Goal: Transaction & Acquisition: Purchase product/service

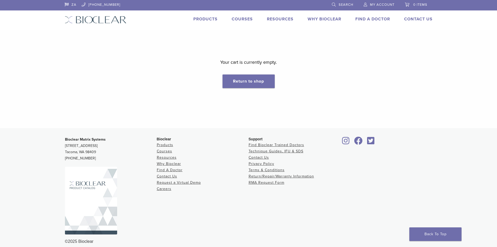
click at [380, 4] on span "My Account" at bounding box center [382, 5] width 25 height 4
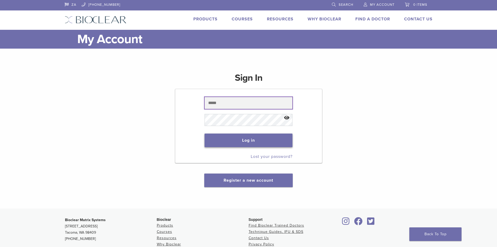
type input "**********"
click at [246, 144] on button "Log in" at bounding box center [249, 140] width 88 height 14
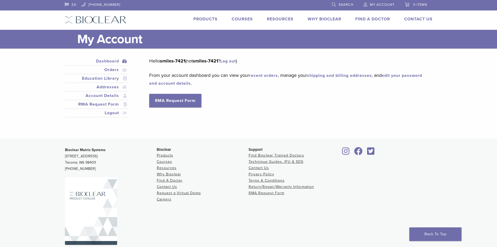
click at [375, 4] on span "My Account" at bounding box center [382, 5] width 25 height 4
click at [209, 20] on link "Products" at bounding box center [205, 18] width 24 height 5
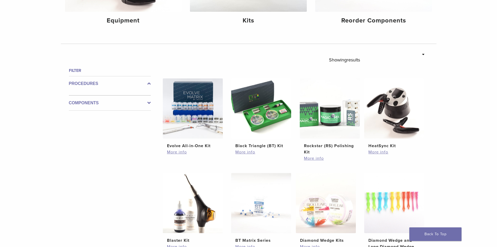
scroll to position [130, 0]
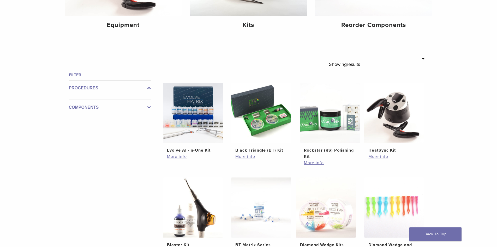
click at [149, 106] on icon at bounding box center [148, 107] width 3 height 6
click at [149, 105] on icon at bounding box center [148, 103] width 3 height 6
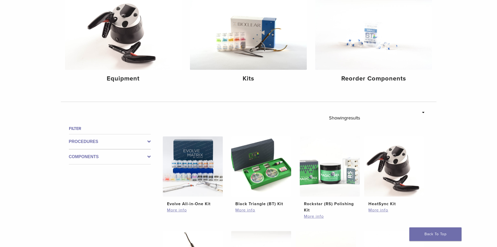
scroll to position [0, 0]
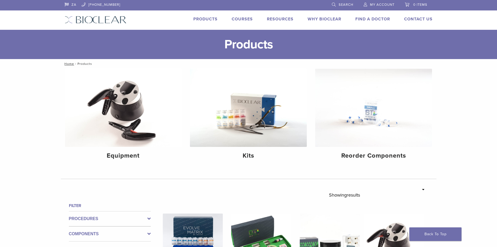
click at [343, 4] on span "Search" at bounding box center [346, 5] width 15 height 4
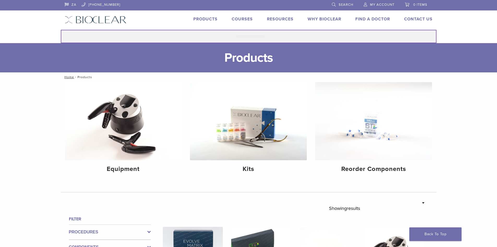
click at [265, 34] on input "Search for:" at bounding box center [249, 36] width 376 height 13
type input "**********"
click at [61, 29] on button "Search" at bounding box center [61, 29] width 0 height 0
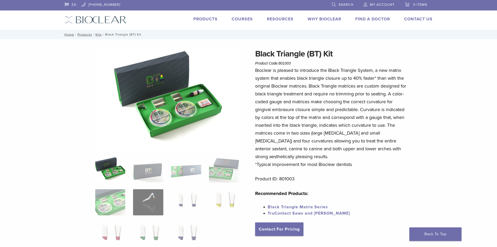
click at [344, 4] on span "Search" at bounding box center [346, 5] width 15 height 4
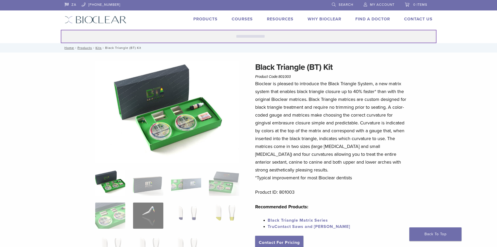
click at [254, 38] on input "Search for:" at bounding box center [249, 36] width 376 height 13
type input "**********"
click at [61, 29] on button "Search" at bounding box center [61, 29] width 0 height 0
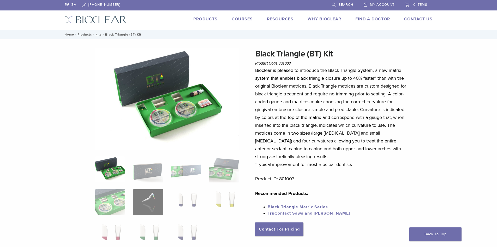
click at [208, 17] on link "Products" at bounding box center [205, 18] width 24 height 5
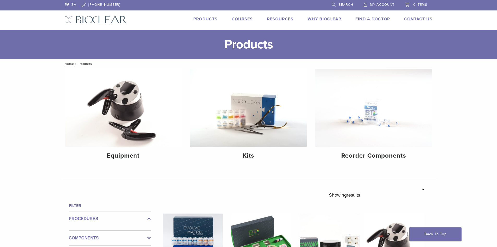
click at [273, 13] on div "ZA [PHONE_NUMBER] Search My Account 0 items Cart No products in the cart. Back …" at bounding box center [249, 15] width 376 height 30
click at [273, 19] on link "Resources" at bounding box center [280, 18] width 27 height 5
click at [278, 28] on link "Technique Guides, IFU, & SDS" at bounding box center [303, 27] width 70 height 11
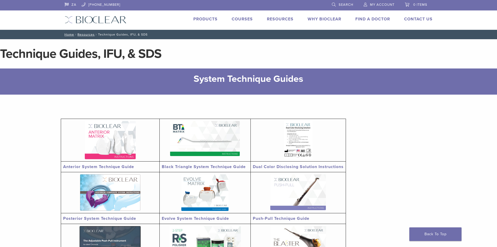
click at [349, 3] on span "Search" at bounding box center [346, 5] width 15 height 4
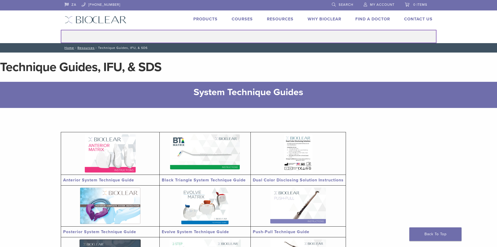
click at [269, 40] on input "Search for:" at bounding box center [249, 36] width 376 height 13
type input "*******"
click at [61, 29] on button "Search" at bounding box center [61, 29] width 0 height 0
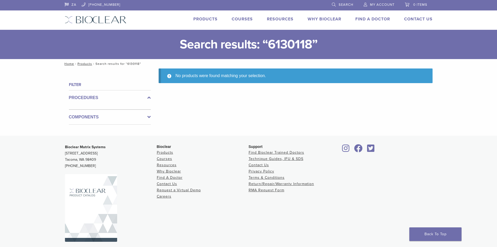
click at [343, 5] on span "Search" at bounding box center [346, 5] width 15 height 4
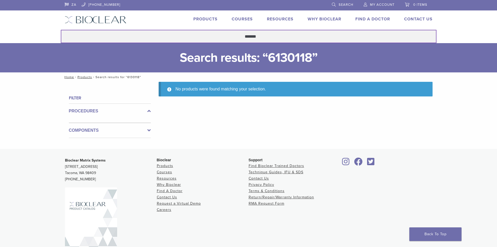
drag, startPoint x: 268, startPoint y: 34, endPoint x: 221, endPoint y: 37, distance: 47.3
click at [221, 37] on input "*******" at bounding box center [249, 36] width 376 height 13
type input "**********"
click at [61, 29] on button "Search" at bounding box center [61, 29] width 0 height 0
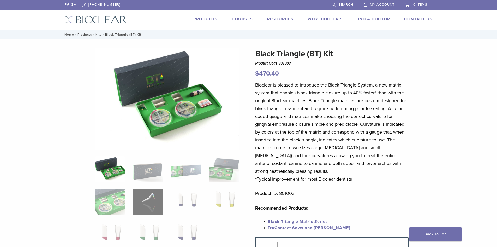
scroll to position [52, 0]
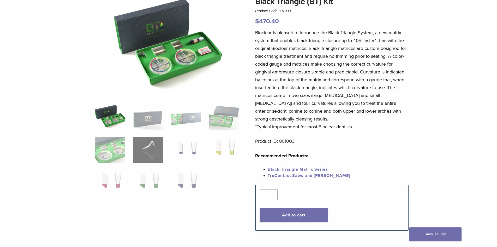
click at [286, 175] on link "TruContact Saws and [PERSON_NAME]" at bounding box center [309, 175] width 82 height 5
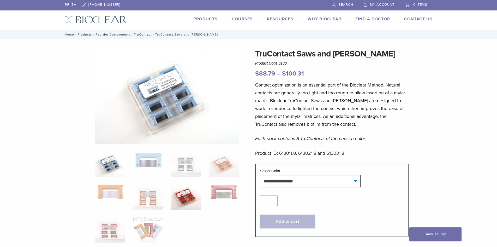
click at [194, 196] on img at bounding box center [186, 196] width 30 height 26
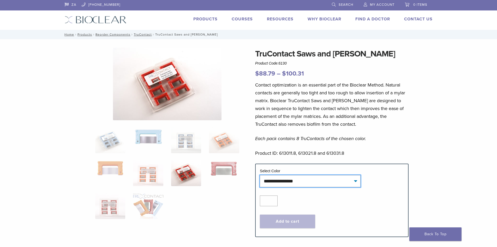
click at [356, 182] on select "**********" at bounding box center [310, 181] width 101 height 12
select select "***"
click at [260, 175] on select "**********" at bounding box center [310, 181] width 101 height 12
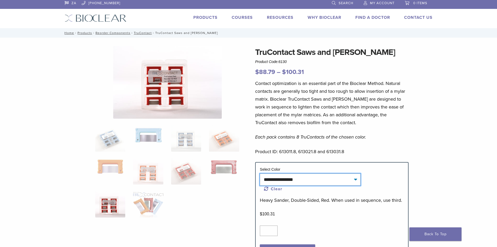
scroll to position [26, 0]
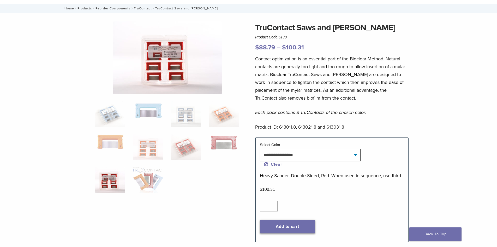
click at [293, 225] on button "Add to cart" at bounding box center [287, 226] width 55 height 14
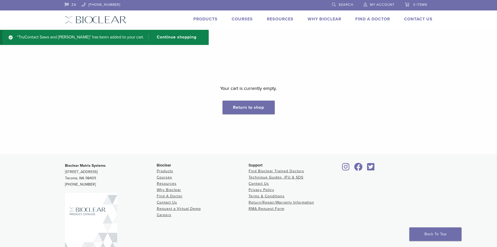
click at [420, 3] on span "0 items" at bounding box center [420, 5] width 14 height 4
click at [341, 4] on span "Search" at bounding box center [346, 5] width 15 height 4
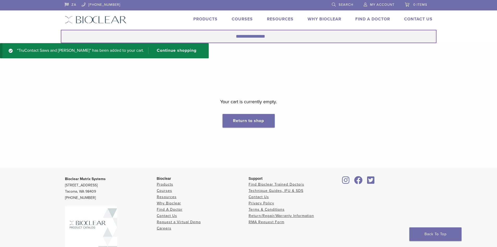
click at [268, 34] on input "Search for:" at bounding box center [249, 36] width 376 height 13
type input "**********"
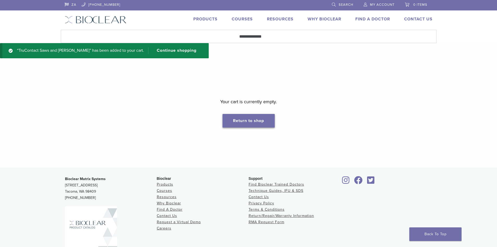
click at [252, 117] on link "Return to shop" at bounding box center [249, 121] width 52 height 14
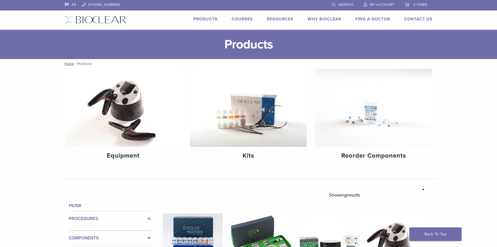
click at [422, 4] on span "0 items" at bounding box center [420, 5] width 14 height 4
click at [441, 49] on h1 "Products" at bounding box center [248, 44] width 497 height 29
click at [347, 5] on span "Search" at bounding box center [346, 5] width 15 height 4
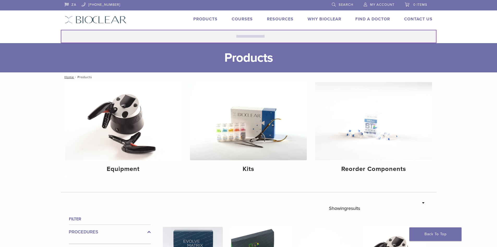
click at [296, 31] on input "Search for:" at bounding box center [249, 36] width 376 height 13
type input "**********"
click at [61, 29] on button "Search" at bounding box center [61, 29] width 0 height 0
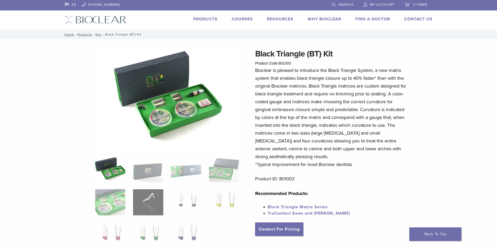
click at [301, 213] on link "TruContact Saws and [PERSON_NAME]" at bounding box center [309, 212] width 82 height 5
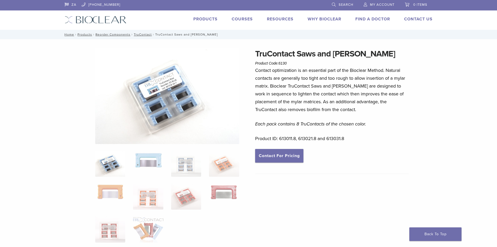
click at [380, 6] on span "My Account" at bounding box center [382, 5] width 25 height 4
click at [183, 199] on img at bounding box center [186, 196] width 30 height 26
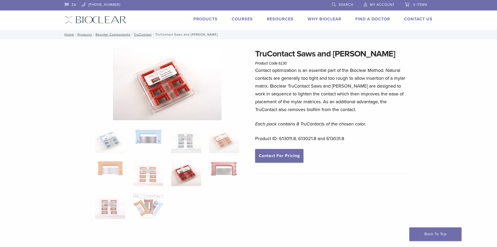
click at [388, 5] on span "My Account" at bounding box center [382, 5] width 25 height 4
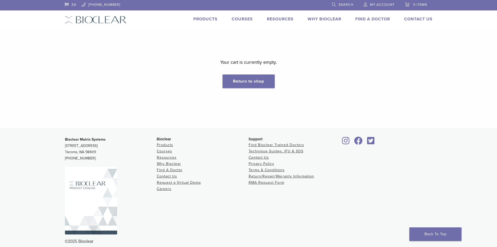
click at [373, 4] on span "My Account" at bounding box center [382, 5] width 25 height 4
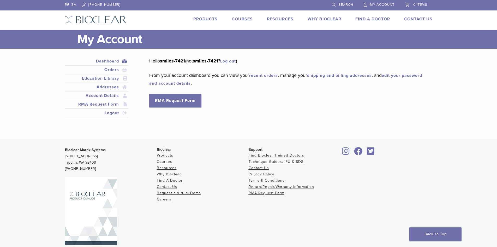
click at [347, 6] on span "Search" at bounding box center [346, 5] width 15 height 4
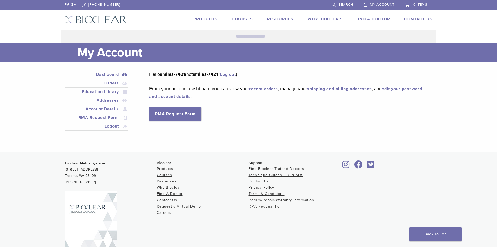
click at [261, 38] on input "Search for:" at bounding box center [249, 36] width 376 height 13
type input "**********"
click at [61, 29] on button "Search" at bounding box center [61, 29] width 0 height 0
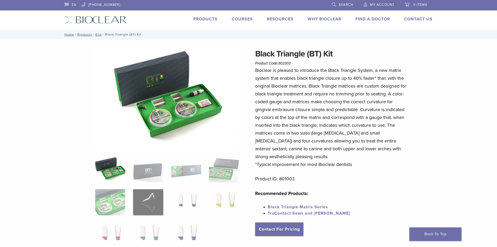
click at [298, 214] on link "TruContact Saws and [PERSON_NAME]" at bounding box center [309, 212] width 82 height 5
click at [214, 57] on img at bounding box center [167, 98] width 144 height 102
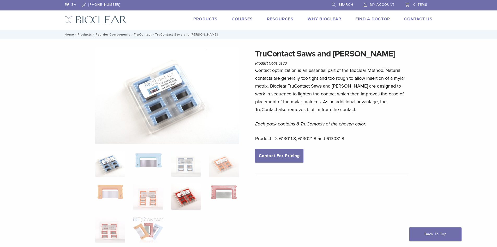
click at [188, 197] on img at bounding box center [186, 196] width 30 height 26
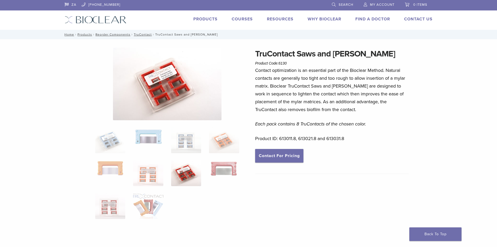
drag, startPoint x: 275, startPoint y: 143, endPoint x: 264, endPoint y: 142, distance: 11.0
click at [275, 143] on div "Contact optimization is an essential part of the Bioclear Method. Natural conta…" at bounding box center [331, 107] width 153 height 82
